Goal: Task Accomplishment & Management: Complete application form

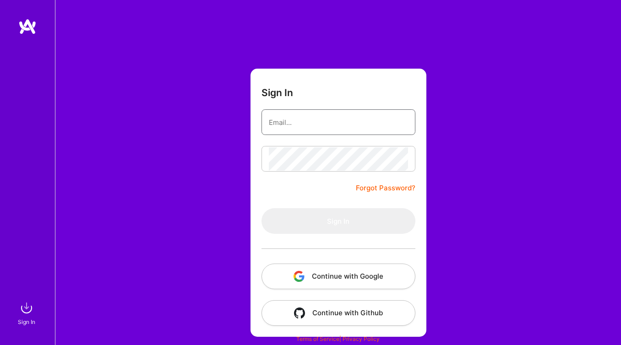
click at [309, 120] on input "email" at bounding box center [338, 122] width 139 height 23
type input "[EMAIL_ADDRESS][DOMAIN_NAME]"
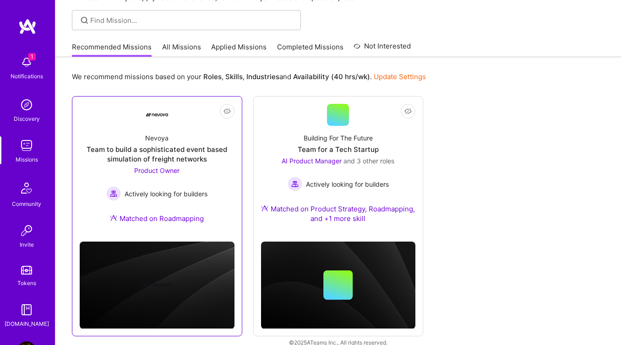
scroll to position [71, 0]
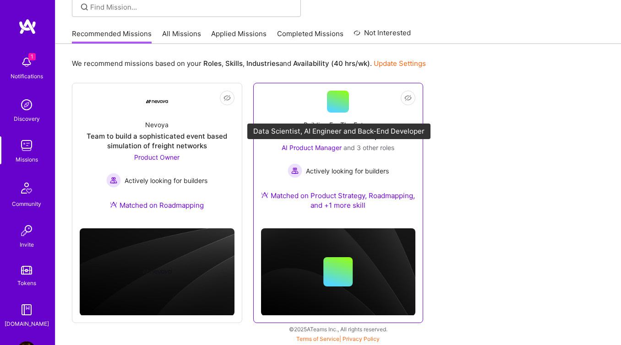
click at [370, 146] on span "and 3 other roles" at bounding box center [368, 148] width 51 height 8
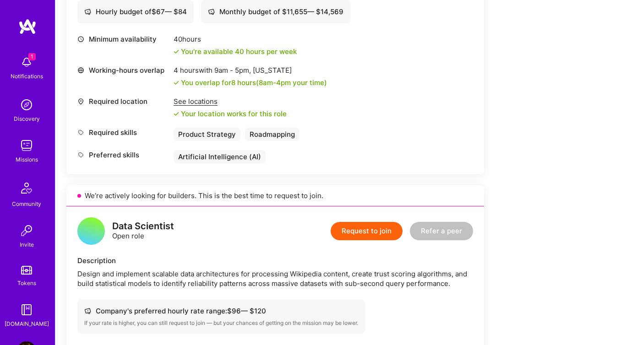
scroll to position [387, 0]
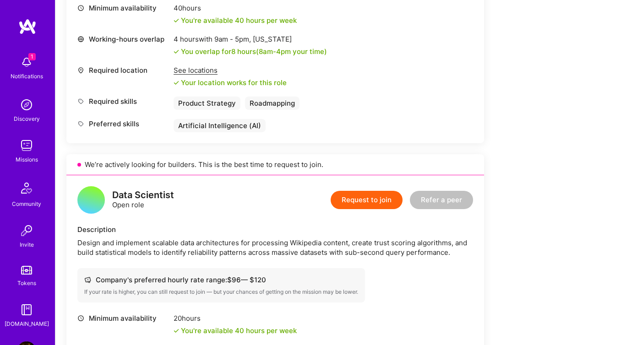
click at [279, 250] on div "Design and implement scalable data architectures for processing Wikipedia conte…" at bounding box center [274, 247] width 395 height 19
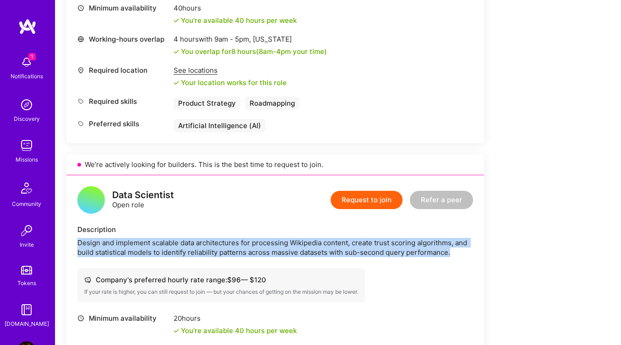
click at [279, 250] on div "Design and implement scalable data architectures for processing Wikipedia conte…" at bounding box center [274, 247] width 395 height 19
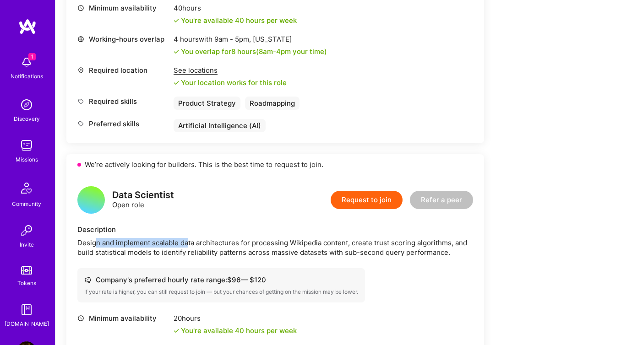
drag, startPoint x: 96, startPoint y: 243, endPoint x: 189, endPoint y: 245, distance: 92.9
click at [189, 245] on div "Design and implement scalable data architectures for processing Wikipedia conte…" at bounding box center [274, 247] width 395 height 19
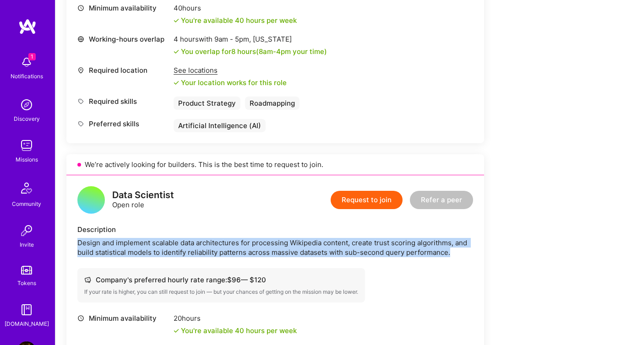
click at [189, 245] on div "Design and implement scalable data architectures for processing Wikipedia conte…" at bounding box center [274, 247] width 395 height 19
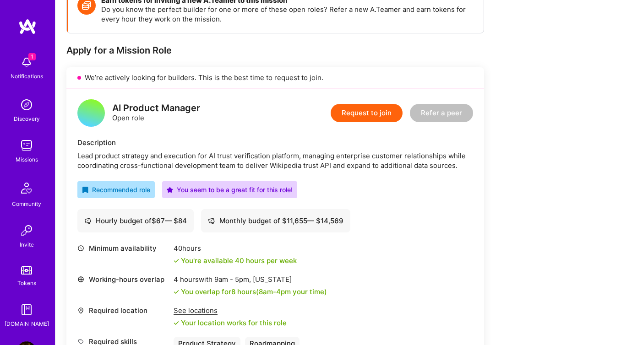
scroll to position [148, 0]
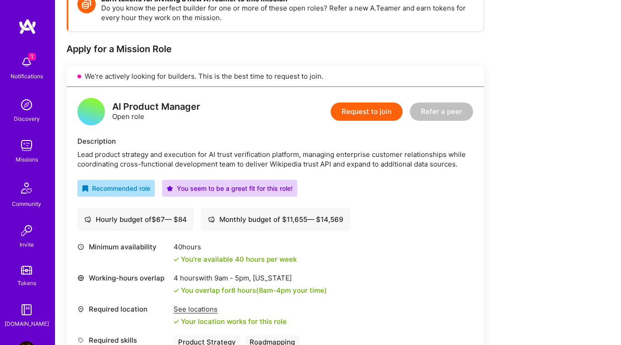
drag, startPoint x: 351, startPoint y: 115, endPoint x: 286, endPoint y: 112, distance: 65.5
click at [286, 112] on div "AI Product Manager Open role Request to join Refer a peer" at bounding box center [274, 111] width 395 height 27
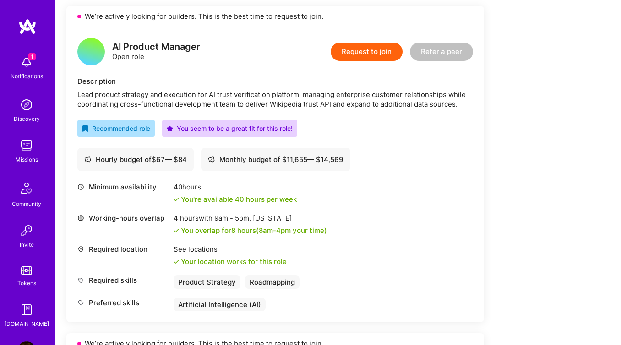
scroll to position [205, 0]
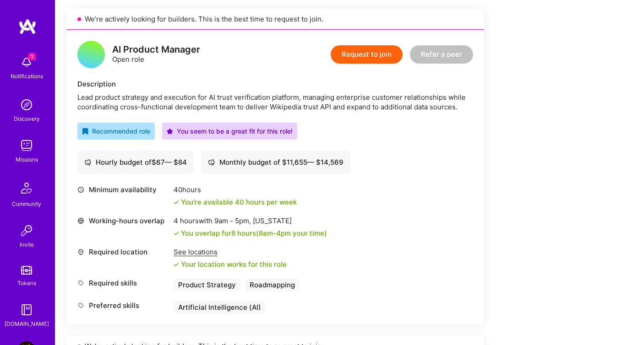
click at [369, 49] on button "Request to join" at bounding box center [366, 54] width 72 height 18
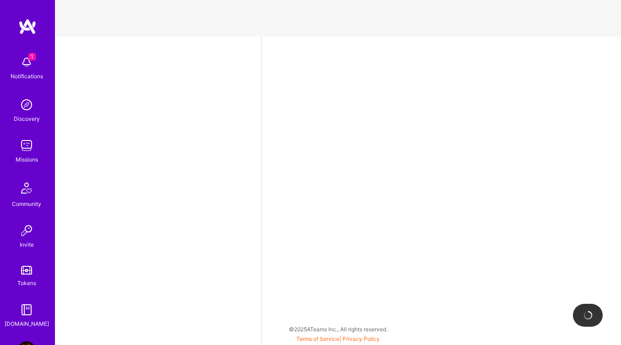
select select "PA"
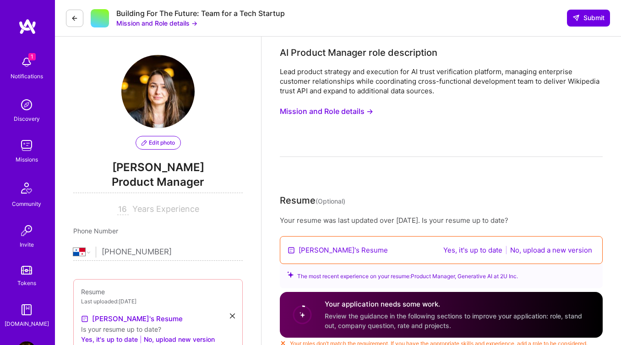
scroll to position [0, 0]
click at [470, 248] on button "Yes, it's up to date" at bounding box center [472, 249] width 65 height 11
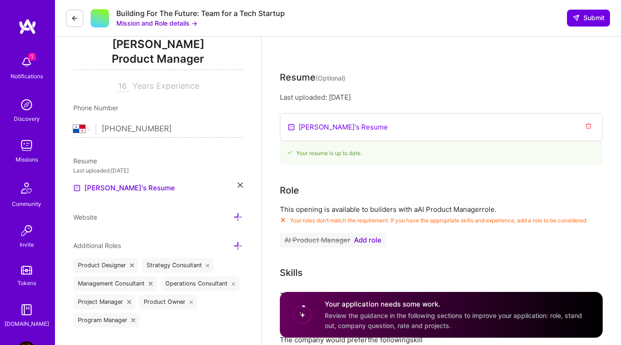
scroll to position [124, 0]
click at [367, 241] on span "Add role" at bounding box center [367, 239] width 27 height 7
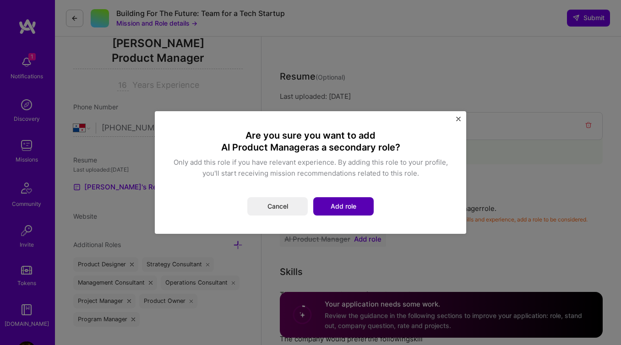
click at [349, 206] on button "Add role" at bounding box center [343, 206] width 60 height 18
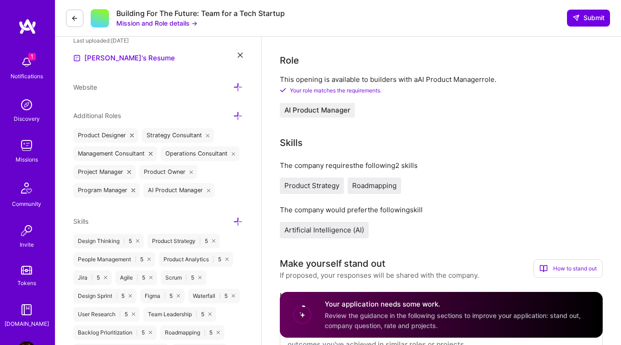
scroll to position [254, 0]
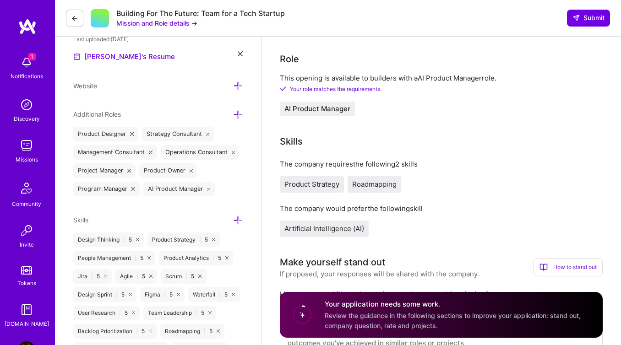
click at [308, 186] on span "Product Strategy" at bounding box center [311, 184] width 55 height 9
click at [377, 186] on span "Roadmapping" at bounding box center [374, 184] width 44 height 9
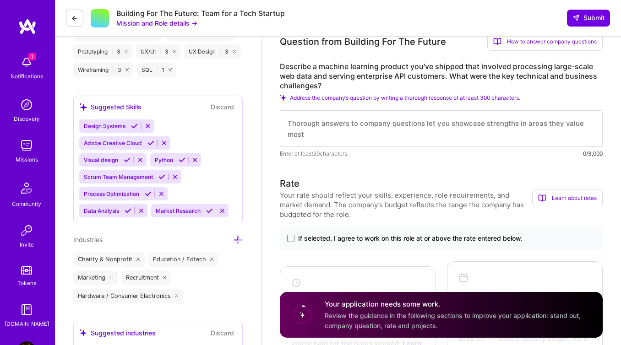
scroll to position [613, 0]
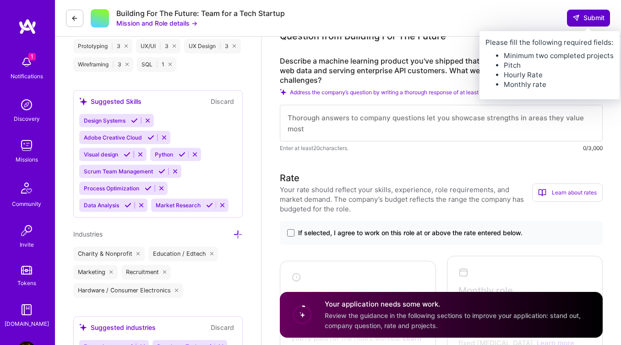
click at [592, 11] on button "Submit" at bounding box center [588, 18] width 43 height 16
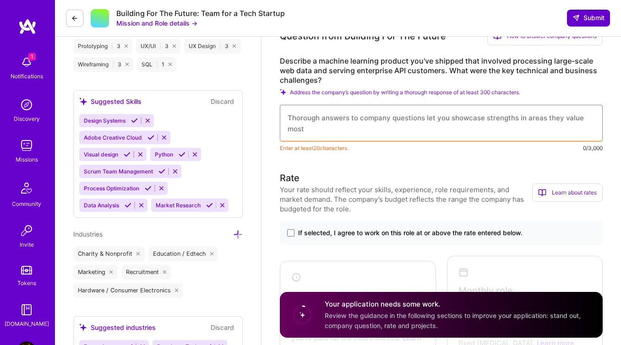
click at [589, 21] on span "Submit" at bounding box center [588, 17] width 32 height 9
click at [457, 121] on textarea at bounding box center [441, 123] width 323 height 37
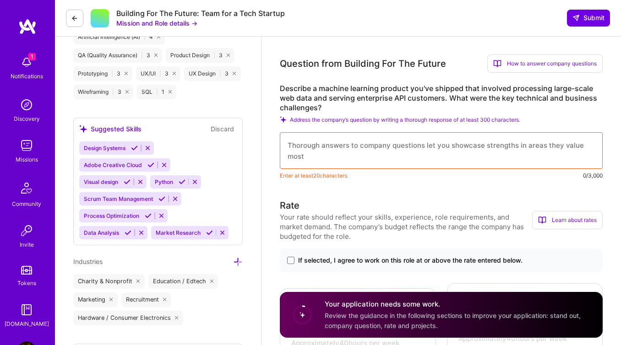
scroll to position [583, 0]
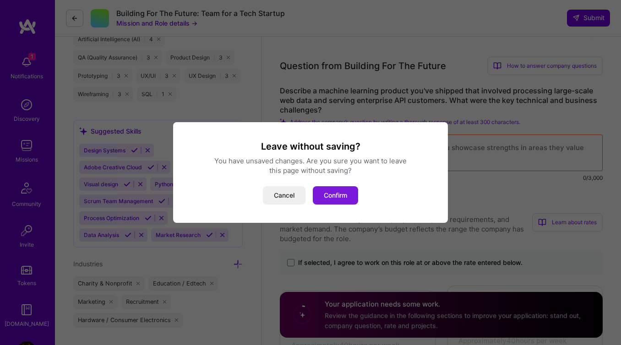
click at [355, 194] on button "Confirm" at bounding box center [335, 195] width 45 height 18
